Goal: Find specific page/section: Find specific page/section

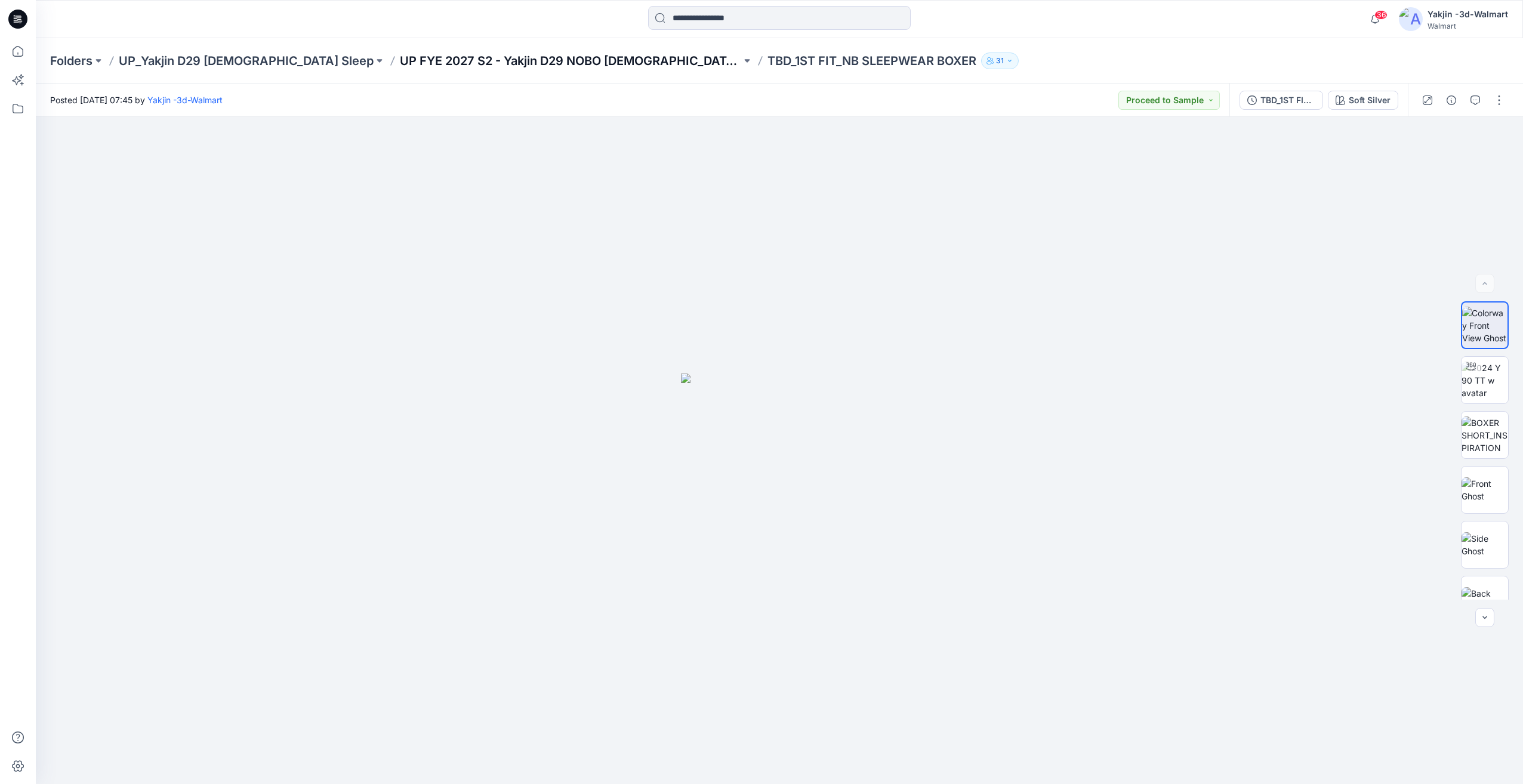
click at [540, 63] on p "UP FYE 2027 S2 - Yakjin D29 NOBO [DEMOGRAPHIC_DATA] Sleepwear" at bounding box center [570, 61] width 341 height 17
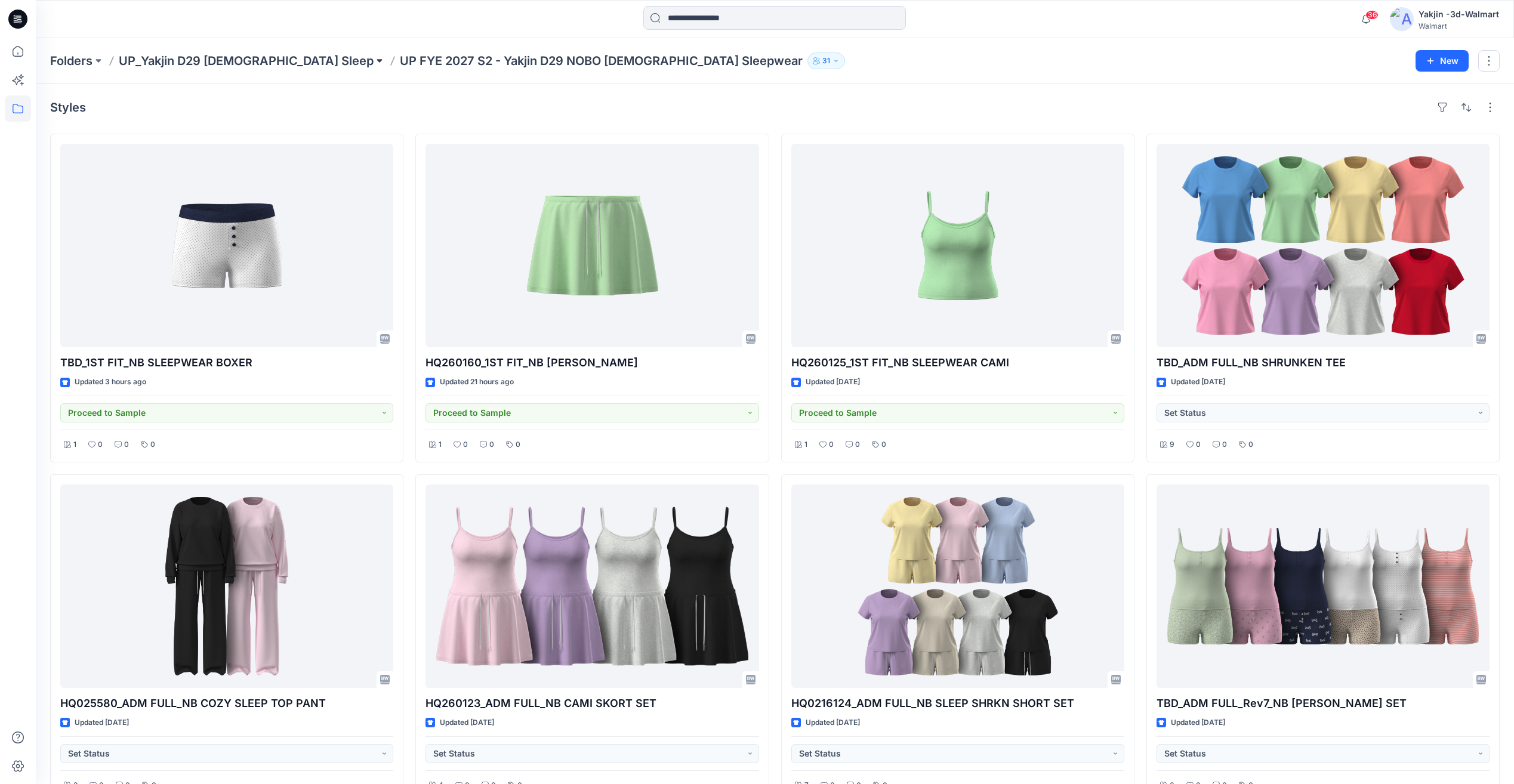
click at [374, 61] on button at bounding box center [379, 61] width 12 height 17
click at [253, 55] on p "UP_Yakjin D29 [DEMOGRAPHIC_DATA] Sleep" at bounding box center [246, 61] width 255 height 17
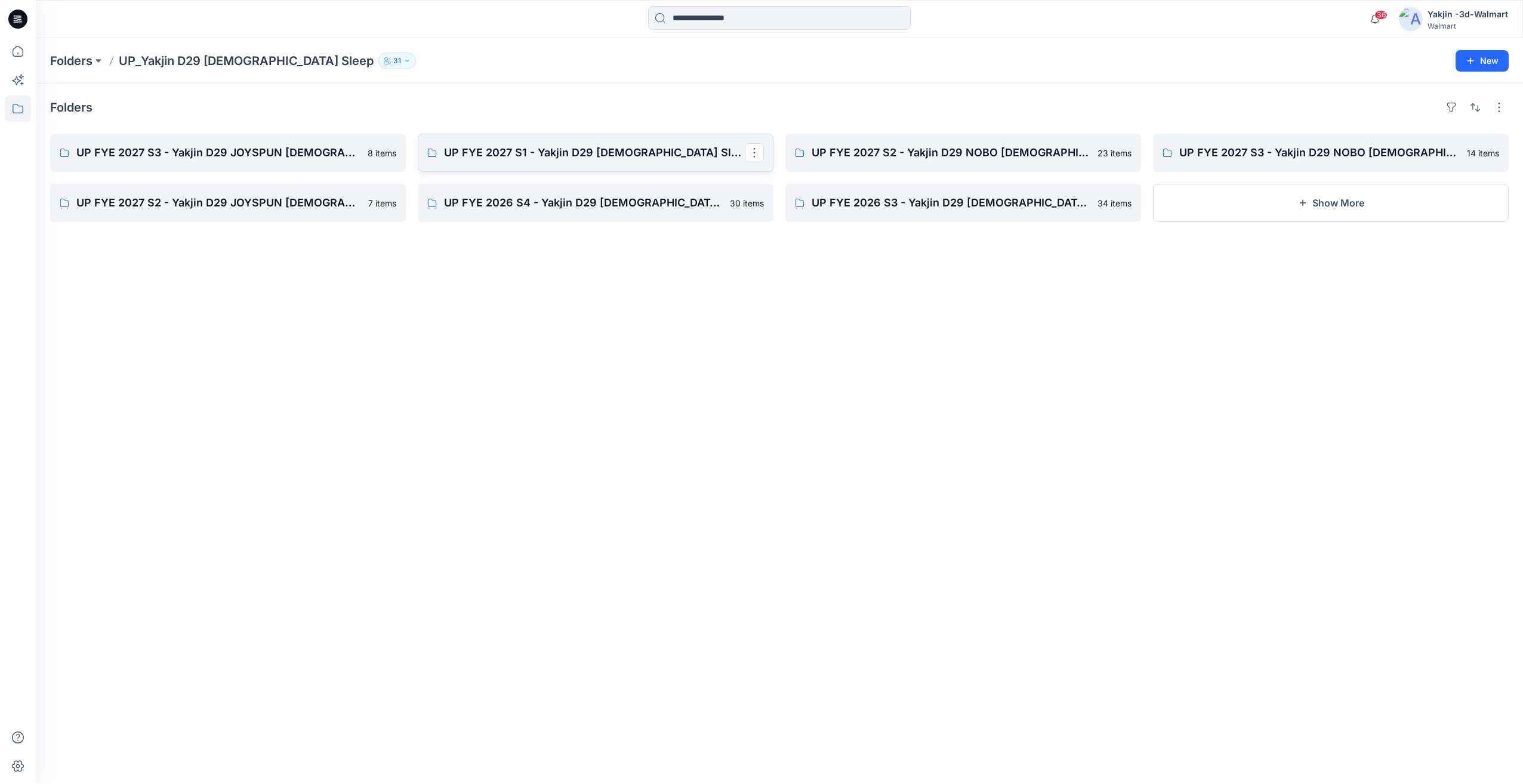
click at [607, 161] on link "UP FYE 2027 S1 - Yakjin D29 [DEMOGRAPHIC_DATA] Sleepwear" at bounding box center [596, 153] width 356 height 38
